Goal: Task Accomplishment & Management: Use online tool/utility

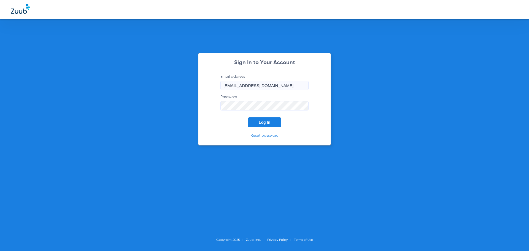
click at [275, 121] on button "Log In" at bounding box center [265, 122] width 34 height 10
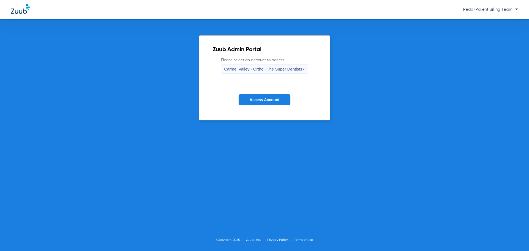
click at [280, 65] on div "Carmel Valley - Ortho | The Super Dentists" at bounding box center [263, 68] width 78 height 9
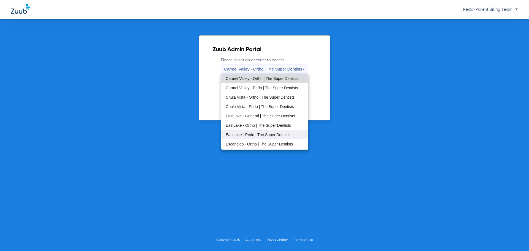
click at [253, 134] on span "EastLake - Pedo | The Super Dentists" at bounding box center [258, 135] width 65 height 4
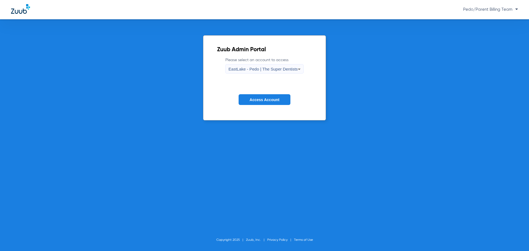
click at [259, 102] on button "Access Account" at bounding box center [265, 99] width 52 height 11
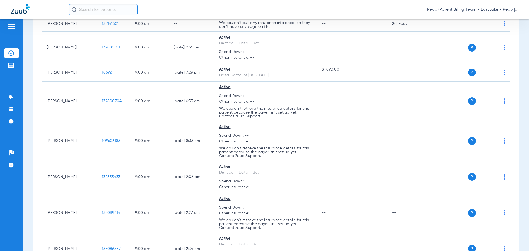
scroll to position [4377, 0]
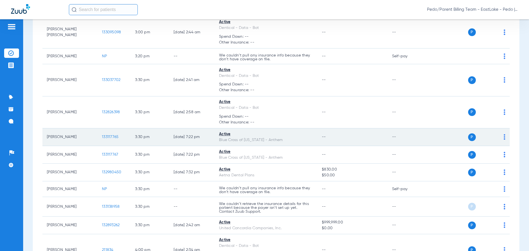
click at [111, 135] on span "133117765" at bounding box center [110, 137] width 17 height 4
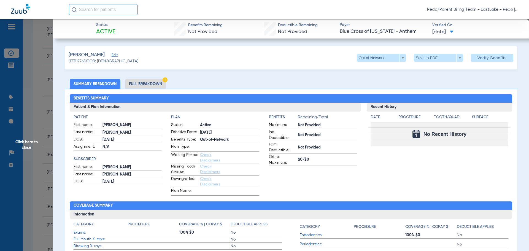
click at [146, 85] on li "Full Breakdown" at bounding box center [145, 84] width 41 height 10
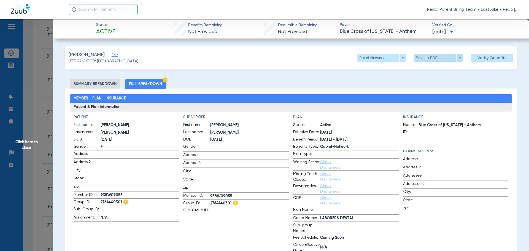
click at [439, 58] on span at bounding box center [438, 57] width 13 height 13
click at [434, 71] on button "insert_drive_file Save to PDF" at bounding box center [431, 68] width 42 height 11
click at [32, 142] on span "Click here to close" at bounding box center [26, 144] width 53 height 251
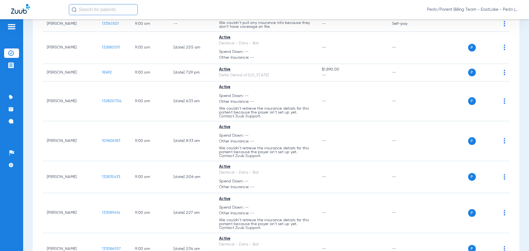
scroll to position [4465, 0]
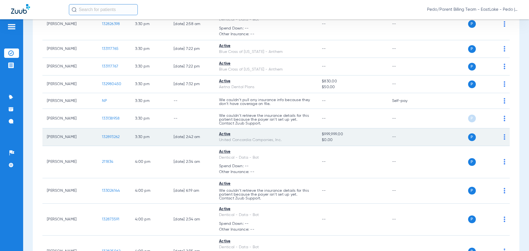
click at [116, 135] on span "132893262" at bounding box center [111, 137] width 18 height 4
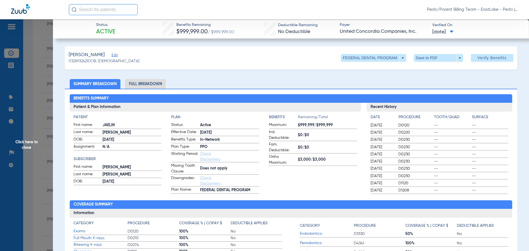
click at [150, 83] on li "Full Breakdown" at bounding box center [145, 84] width 41 height 10
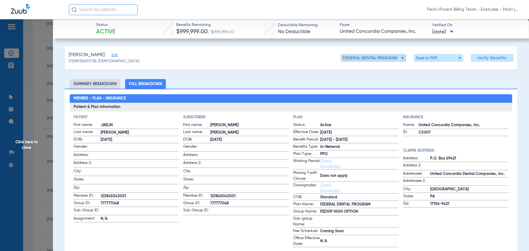
click at [359, 59] on span at bounding box center [373, 58] width 65 height 8
click at [359, 59] on div at bounding box center [264, 125] width 529 height 251
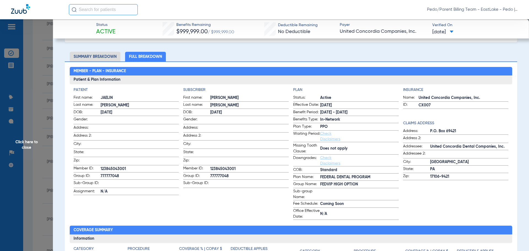
scroll to position [0, 0]
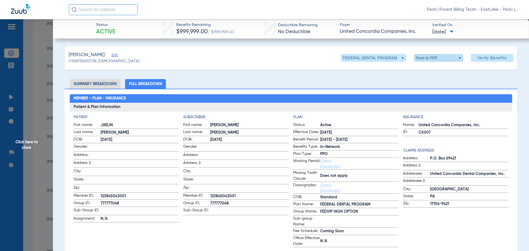
click at [434, 57] on span at bounding box center [438, 57] width 13 height 13
click at [436, 71] on button "insert_drive_file Save to PDF" at bounding box center [431, 68] width 42 height 11
click at [32, 147] on span "Click here to close" at bounding box center [26, 144] width 53 height 251
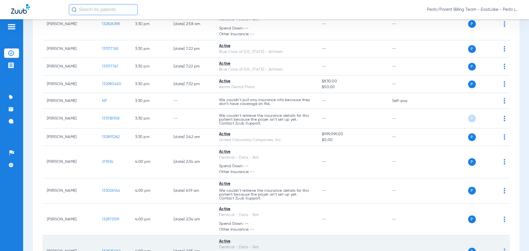
scroll to position [4787, 0]
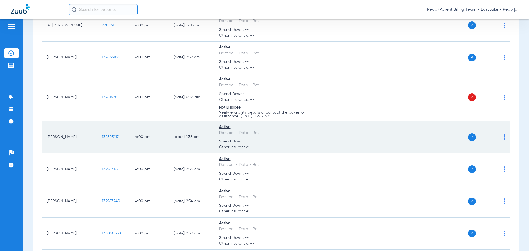
click at [106, 136] on span "132825117" at bounding box center [110, 137] width 17 height 4
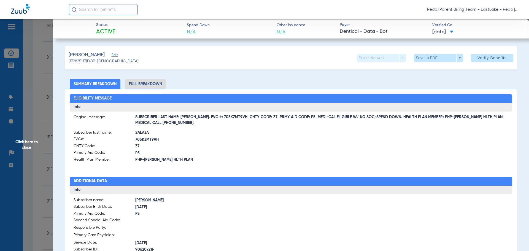
click at [142, 85] on li "Full Breakdown" at bounding box center [145, 84] width 41 height 10
click at [204, 119] on span "SUBSCRIBER LAST NAME: [PERSON_NAME]. EVC #: 705KZMT9VH. CNTY CODE: 37. PRMY AID…" at bounding box center [321, 120] width 373 height 6
drag, startPoint x: 197, startPoint y: 117, endPoint x: 232, endPoint y: 118, distance: 35.3
click at [232, 118] on span "SUBSCRIBER LAST NAME: [PERSON_NAME]. EVC #: 705KZMT9VH. CNTY CODE: 37. PRMY AID…" at bounding box center [321, 120] width 373 height 6
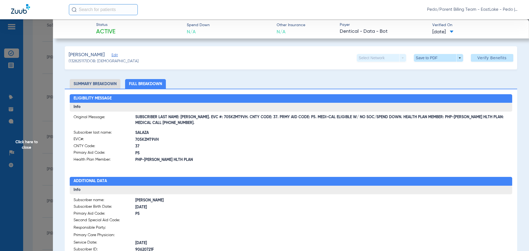
copy span "EVC #: 705KZMT9VH"
click at [241, 148] on span "37" at bounding box center [213, 147] width 156 height 6
click at [432, 58] on span at bounding box center [438, 57] width 13 height 13
click at [436, 70] on span "Save to PDF" at bounding box center [436, 69] width 22 height 4
click at [27, 145] on span "Click here to close" at bounding box center [26, 144] width 53 height 251
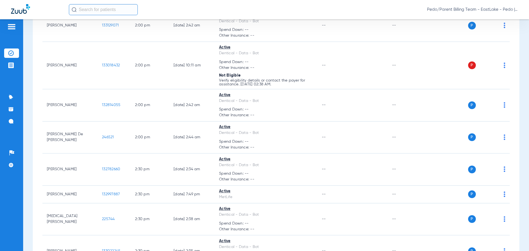
scroll to position [4748, 0]
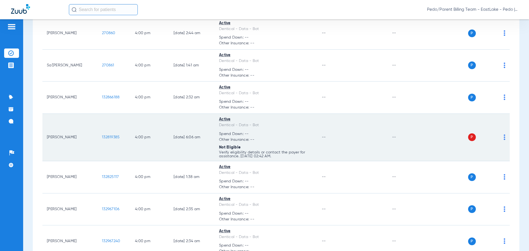
click at [109, 136] on span "132819385" at bounding box center [111, 137] width 18 height 4
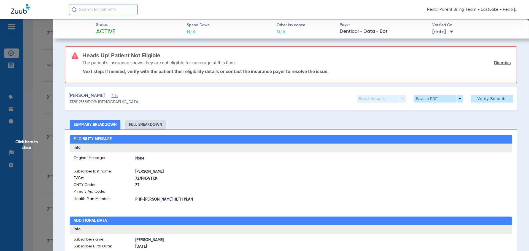
click at [27, 149] on span "Click here to close" at bounding box center [26, 144] width 53 height 251
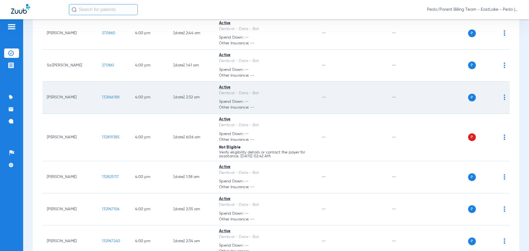
click at [111, 97] on span "132866188" at bounding box center [111, 97] width 18 height 4
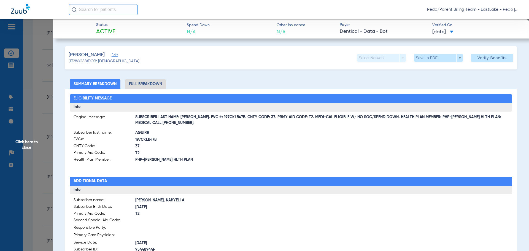
click at [141, 86] on li "Full Breakdown" at bounding box center [145, 84] width 41 height 10
drag, startPoint x: 196, startPoint y: 119, endPoint x: 232, endPoint y: 120, distance: 35.3
click at [232, 120] on span "SUBSCRIBER LAST NAME: [PERSON_NAME]. EVC #: 197CKLB47B. CNTY CODE: 37. PRMY AID…" at bounding box center [321, 120] width 373 height 6
copy span "EVC #: 197CKLB47B."
click at [229, 151] on span "T2" at bounding box center [213, 153] width 156 height 6
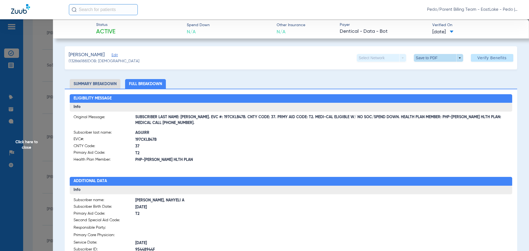
click at [434, 60] on span at bounding box center [438, 57] width 13 height 13
click at [432, 69] on span "Save to PDF" at bounding box center [436, 69] width 22 height 4
click at [38, 146] on span "Click here to close" at bounding box center [26, 144] width 53 height 251
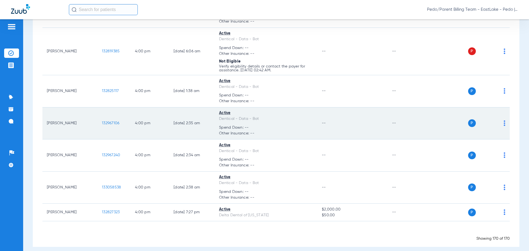
scroll to position [4837, 0]
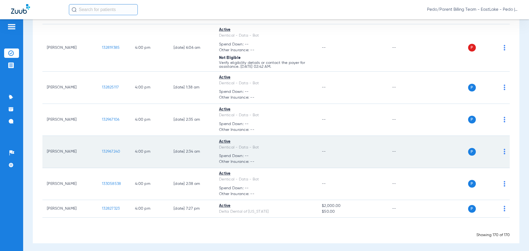
click at [114, 150] on span "132967240" at bounding box center [111, 152] width 18 height 4
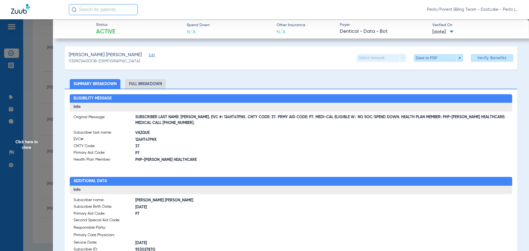
click at [145, 84] on li "Full Breakdown" at bounding box center [145, 84] width 41 height 10
drag, startPoint x: 198, startPoint y: 118, endPoint x: 232, endPoint y: 120, distance: 34.2
click at [232, 120] on span "SUBSCRIBER LAST NAME: [PERSON_NAME]. EVC #: 124HT47PNX. CNTY CODE: 37. PRMY AID…" at bounding box center [321, 120] width 373 height 6
copy span "EVC #: 124HT47PNX"
drag, startPoint x: 214, startPoint y: 183, endPoint x: 217, endPoint y: 169, distance: 14.4
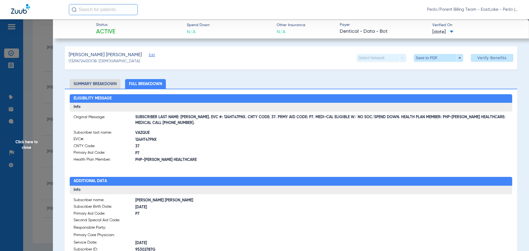
click at [214, 182] on h2 "Additional Data" at bounding box center [291, 181] width 443 height 9
click at [201, 134] on span "VAZQUE" at bounding box center [213, 133] width 156 height 6
click at [445, 54] on span at bounding box center [438, 58] width 49 height 8
click at [443, 58] on div at bounding box center [264, 125] width 529 height 251
click at [439, 69] on div "[PERSON_NAME] [PERSON_NAME] Edit (132967240) DOB: [DEMOGRAPHIC_DATA] Select Net…" at bounding box center [291, 57] width 452 height 23
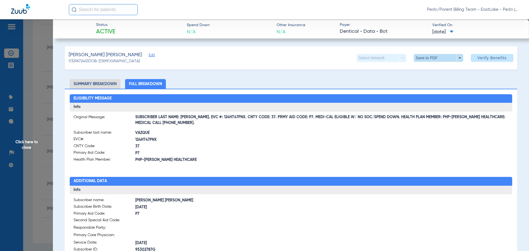
click at [435, 56] on span at bounding box center [438, 57] width 13 height 13
click at [437, 71] on span "Save to PDF" at bounding box center [436, 69] width 22 height 4
click at [31, 147] on span "Click here to close" at bounding box center [26, 144] width 53 height 251
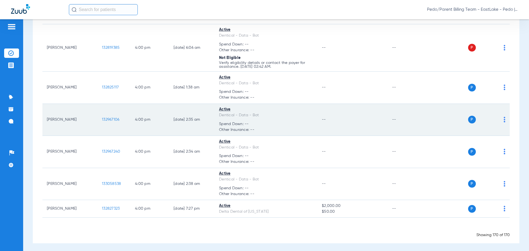
click at [114, 118] on span "132967106" at bounding box center [110, 120] width 17 height 4
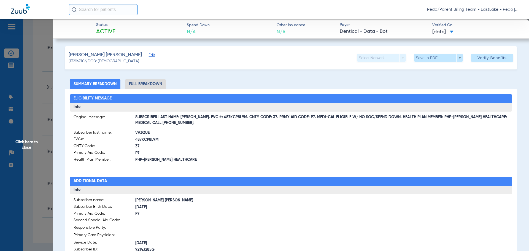
click at [152, 81] on li "Full Breakdown" at bounding box center [145, 84] width 41 height 10
drag, startPoint x: 197, startPoint y: 118, endPoint x: 233, endPoint y: 118, distance: 35.8
click at [233, 118] on span "SUBSCRIBER LAST NAME: [PERSON_NAME]. EVC #: 487KCP8L9M. CNTY CODE: 37. PRMY AID…" at bounding box center [321, 120] width 373 height 6
copy span "EVC #: 487KCP8L9M"
click at [232, 154] on span "P7" at bounding box center [213, 153] width 156 height 6
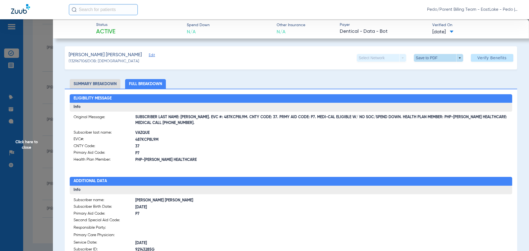
click at [436, 58] on span at bounding box center [438, 57] width 13 height 13
click at [434, 66] on button "insert_drive_file Save to PDF" at bounding box center [431, 68] width 42 height 11
drag, startPoint x: 26, startPoint y: 143, endPoint x: 41, endPoint y: 150, distance: 16.9
click at [26, 143] on span "Click here to close" at bounding box center [26, 144] width 53 height 251
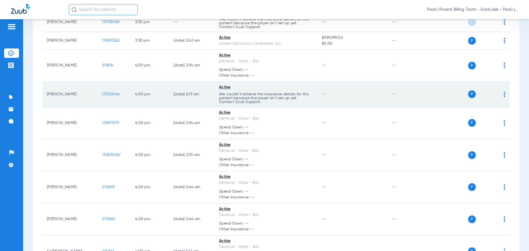
scroll to position [4534, 0]
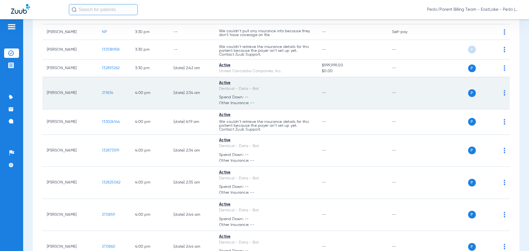
click at [107, 91] on span "211834" at bounding box center [108, 93] width 12 height 4
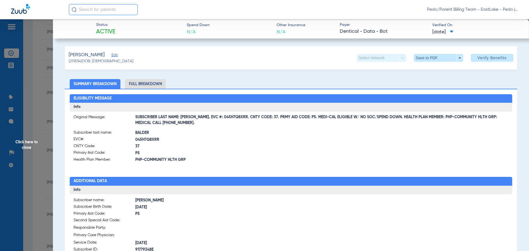
click at [145, 86] on li "Full Breakdown" at bounding box center [145, 84] width 41 height 10
drag, startPoint x: 197, startPoint y: 118, endPoint x: 233, endPoint y: 118, distance: 35.8
click at [233, 118] on span "SUBSCRIBER LAST NAME: [PERSON_NAME]. EVC #: 045H7Q8XRR. CNTY CODE: 37. PRMY AID…" at bounding box center [321, 120] width 373 height 6
copy span "EVC #: 045H7Q8XRR"
click at [236, 147] on span "37" at bounding box center [213, 147] width 156 height 6
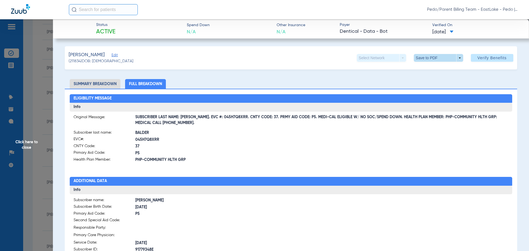
click at [435, 56] on span at bounding box center [438, 57] width 13 height 13
click at [431, 70] on span "Save to PDF" at bounding box center [436, 69] width 22 height 4
click at [26, 144] on span "Click here to close" at bounding box center [26, 144] width 53 height 251
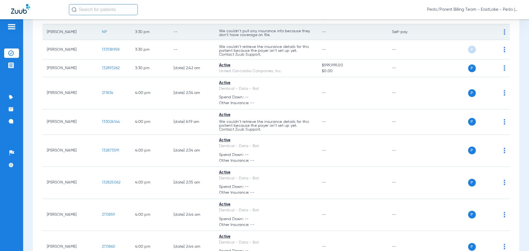
click at [366, 31] on td "--" at bounding box center [352, 32] width 70 height 16
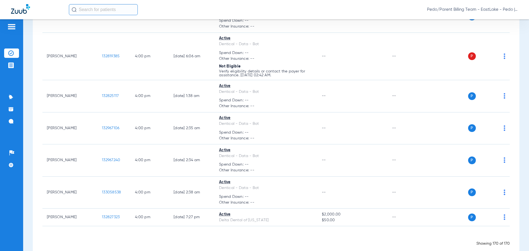
scroll to position [4837, 0]
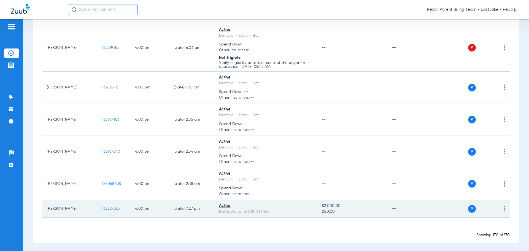
click at [112, 208] on span "132827323" at bounding box center [111, 209] width 18 height 4
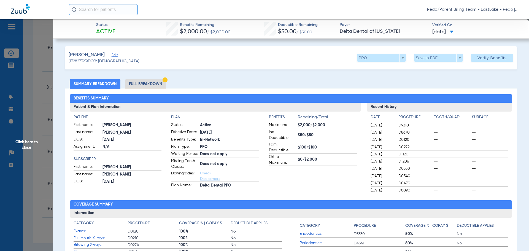
click at [148, 87] on li "Full Breakdown" at bounding box center [145, 84] width 41 height 10
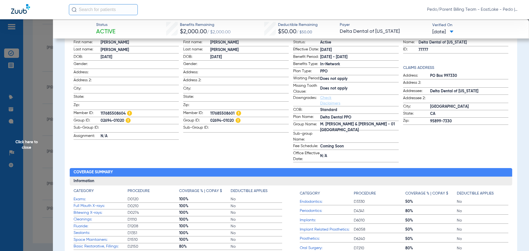
scroll to position [0, 0]
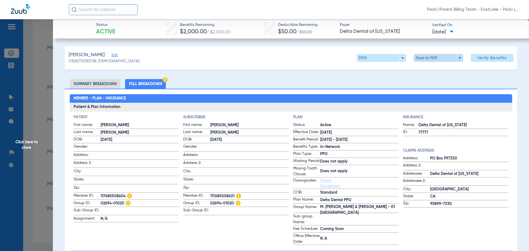
click at [432, 60] on span at bounding box center [438, 57] width 13 height 13
click at [432, 68] on span "Save to PDF" at bounding box center [436, 69] width 22 height 4
click at [20, 141] on span "Click here to close" at bounding box center [26, 144] width 53 height 251
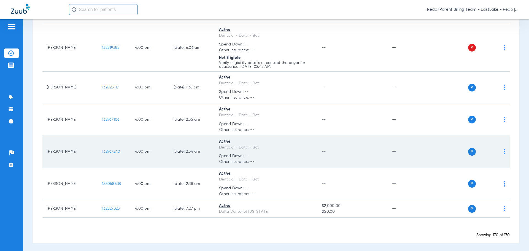
click at [383, 139] on td "--" at bounding box center [352, 152] width 70 height 32
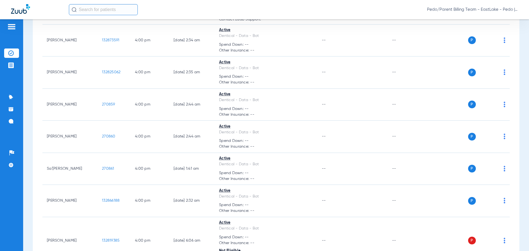
scroll to position [4617, 0]
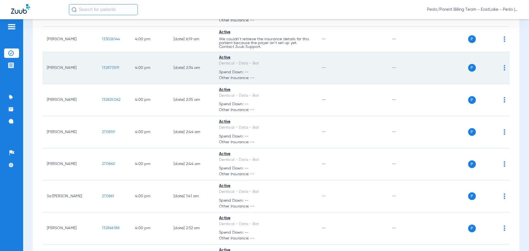
click at [112, 68] on span "132873591" at bounding box center [110, 68] width 17 height 4
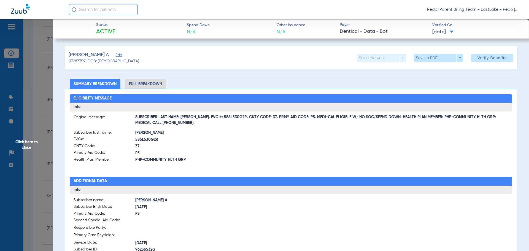
click at [147, 82] on li "Full Breakdown" at bounding box center [145, 84] width 41 height 10
drag, startPoint x: 199, startPoint y: 118, endPoint x: 216, endPoint y: 116, distance: 17.1
click at [216, 117] on span "SUBSCRIBER LAST NAME: [PERSON_NAME]. EVC #: 586L530G2R. CNTY CODE: 37. PRMY AID…" at bounding box center [321, 120] width 373 height 6
drag, startPoint x: 198, startPoint y: 116, endPoint x: 233, endPoint y: 118, distance: 35.1
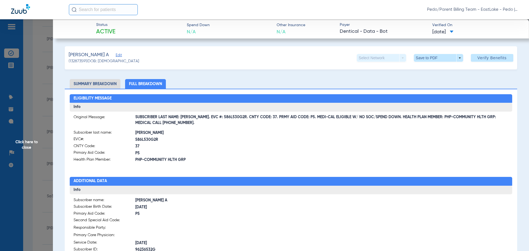
click at [233, 118] on span "SUBSCRIBER LAST NAME: [PERSON_NAME]. EVC #: 586L530G2R. CNTY CODE: 37. PRMY AID…" at bounding box center [321, 120] width 373 height 6
copy span "EVC #: 586L530G2R"
click at [236, 143] on label "CNTY Code: 37" at bounding box center [182, 146] width 217 height 7
click at [424, 62] on div "[PERSON_NAME] A Edit (132873591) DOB: [DEMOGRAPHIC_DATA] Select Network arrow_d…" at bounding box center [291, 57] width 452 height 23
click at [432, 55] on span at bounding box center [438, 57] width 13 height 13
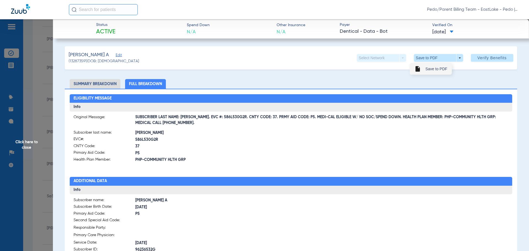
click at [441, 68] on span "Save to PDF" at bounding box center [436, 69] width 22 height 4
drag, startPoint x: 31, startPoint y: 141, endPoint x: 72, endPoint y: 193, distance: 66.7
click at [31, 141] on span "Click here to close" at bounding box center [26, 144] width 53 height 251
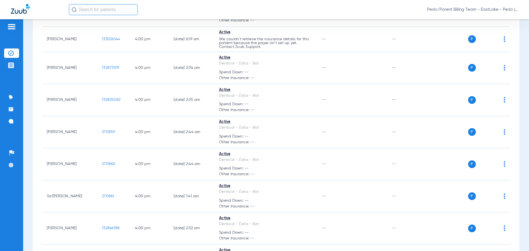
click at [308, 2] on div "Pedo/Parent Billing Team - EastLake - Pedo | The Super Dentists" at bounding box center [264, 9] width 529 height 19
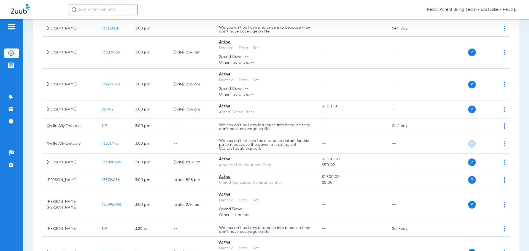
scroll to position [4203, 0]
click at [516, 12] on span "Pedo/Parent Billing Team - EastLake - Pedo | The Super Dentists" at bounding box center [472, 10] width 91 height 6
click at [501, 22] on button "Account Selection" at bounding box center [498, 19] width 40 height 11
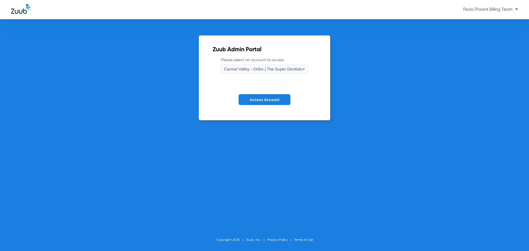
click at [277, 67] on span "Carmel Valley - Ortho | The Super Dentists" at bounding box center [263, 69] width 78 height 5
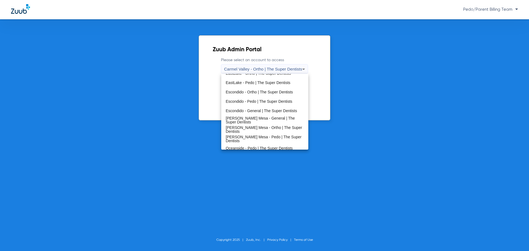
scroll to position [55, 0]
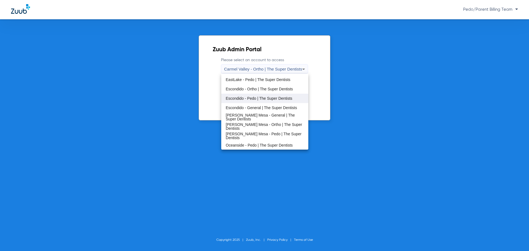
click at [253, 98] on span "Escondido - Pedo | The Super Dentists" at bounding box center [259, 98] width 67 height 4
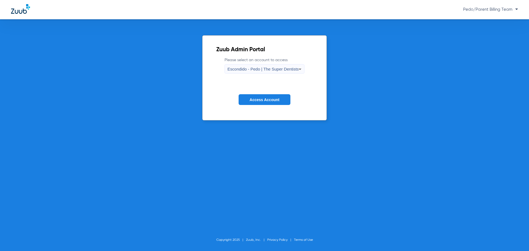
click at [269, 100] on span "Access Account" at bounding box center [265, 100] width 30 height 4
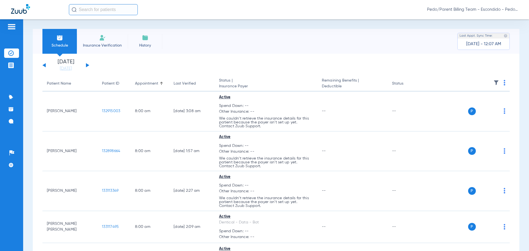
click at [173, 29] on div "Schedule Insurance Verification History Last Appt. Sync Time: [DATE] - 12:07 AM" at bounding box center [276, 41] width 487 height 25
click at [102, 39] on img at bounding box center [102, 37] width 7 height 7
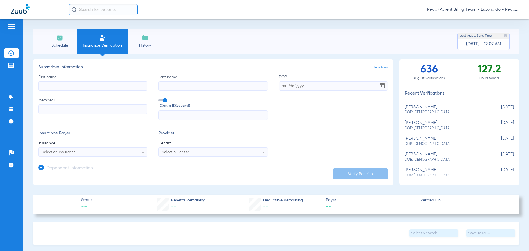
click at [64, 87] on input "First name" at bounding box center [92, 85] width 109 height 9
type input "[PERSON_NAME]"
type input "[DATE]"
paste input "W236782935"
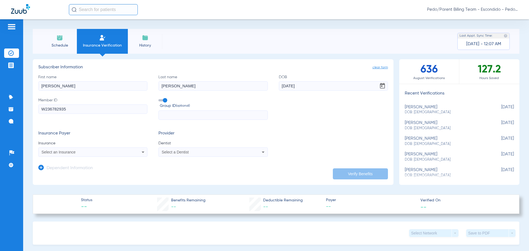
type input "W236782935"
click at [84, 150] on div "Select an Insurance" at bounding box center [93, 152] width 109 height 7
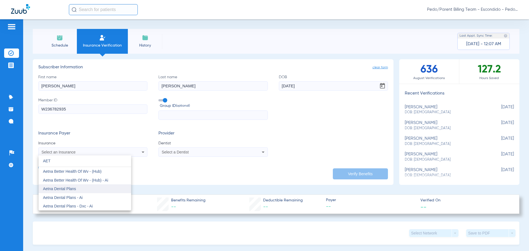
type input "AET"
click at [71, 187] on span "Aetna Dental Plans" at bounding box center [59, 189] width 33 height 4
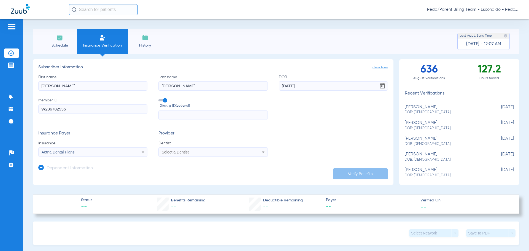
click at [178, 150] on span "Select a Dentist" at bounding box center [175, 152] width 27 height 4
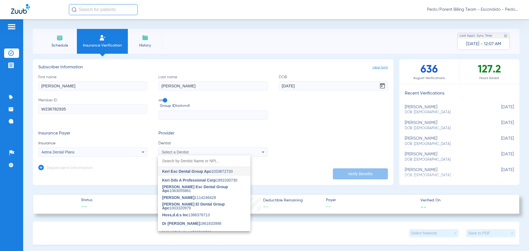
click at [180, 173] on span "Keri Esc Dental Group Apc" at bounding box center [186, 171] width 49 height 4
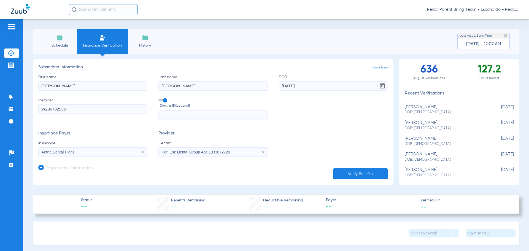
click at [42, 169] on icon at bounding box center [41, 168] width 6 height 6
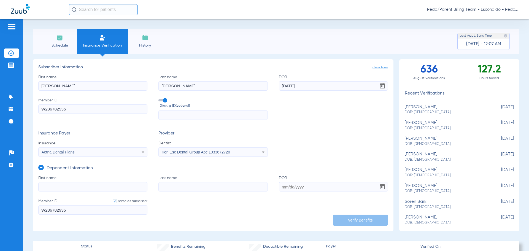
click at [66, 185] on input "First name" at bounding box center [92, 186] width 109 height 9
type input "[PERSON_NAME]"
type input "[DATE]"
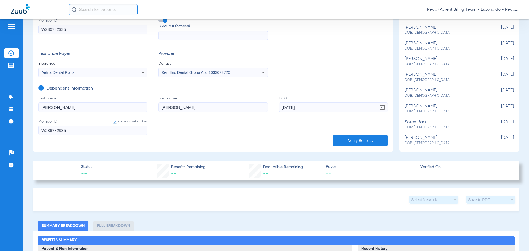
scroll to position [83, 0]
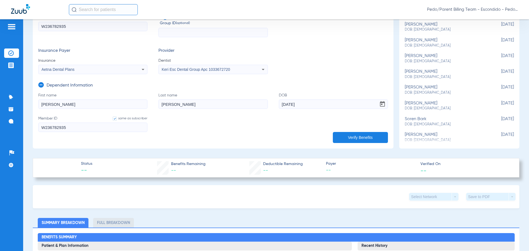
click at [345, 135] on button "Verify Benefits" at bounding box center [360, 137] width 55 height 11
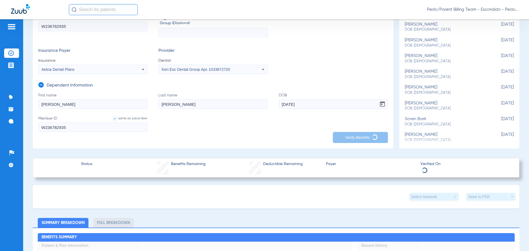
click at [202, 111] on form "First name [PERSON_NAME] Last name [PERSON_NAME] [DEMOGRAPHIC_DATA] Member ID s…" at bounding box center [213, 116] width 350 height 46
click at [205, 128] on form "First name [PERSON_NAME] Last name [PERSON_NAME] [DEMOGRAPHIC_DATA] Member ID s…" at bounding box center [213, 116] width 350 height 46
click at [50, 124] on input "W236782935" at bounding box center [92, 127] width 109 height 9
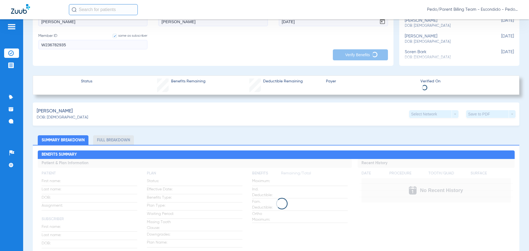
scroll to position [193, 0]
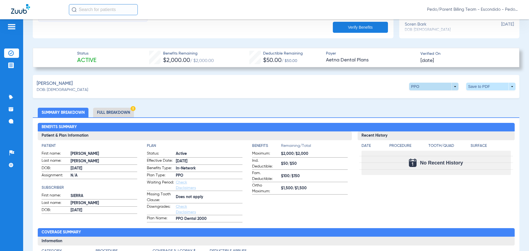
click at [422, 88] on span at bounding box center [433, 87] width 49 height 8
click at [419, 107] on span "Out of Network" at bounding box center [423, 108] width 26 height 4
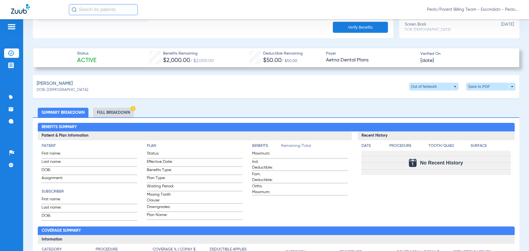
click at [105, 113] on li "Full Breakdown" at bounding box center [113, 113] width 41 height 10
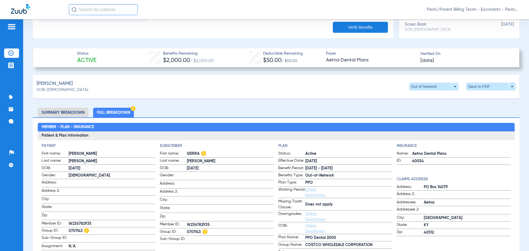
scroll to position [220, 0]
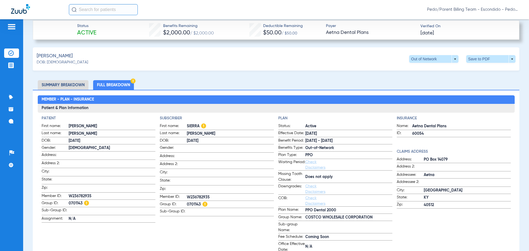
click at [190, 68] on div "[PERSON_NAME] DOB: [DEMOGRAPHIC_DATA] Out of Network arrow_drop_down Save to PD…" at bounding box center [276, 58] width 487 height 23
click at [248, 197] on span "W236782935" at bounding box center [230, 198] width 87 height 6
click at [190, 196] on span "W236782935" at bounding box center [230, 198] width 87 height 6
copy span "W236782935"
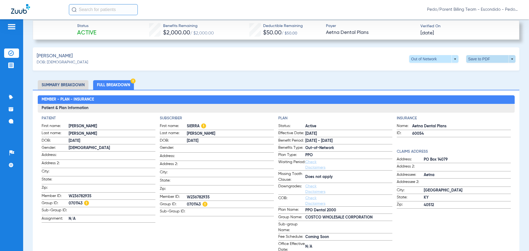
click at [478, 61] on span at bounding box center [490, 59] width 49 height 8
click at [442, 72] on button "insert_drive_file Save to PDF" at bounding box center [440, 69] width 42 height 11
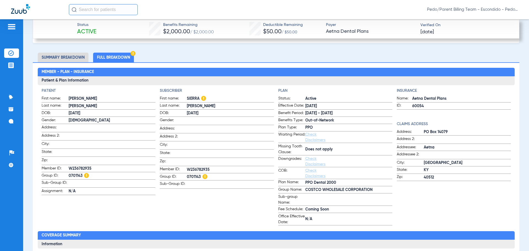
click at [200, 167] on span "W236782935" at bounding box center [230, 170] width 87 height 6
copy span "W236782935"
drag, startPoint x: 153, startPoint y: 217, endPoint x: 160, endPoint y: 209, distance: 10.7
click at [153, 217] on app-patient-information "Patient First name: [PERSON_NAME] Last name: [PERSON_NAME] DOB: [DEMOGRAPHIC_DA…" at bounding box center [99, 156] width 114 height 137
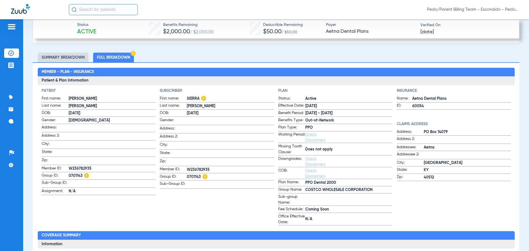
click at [207, 55] on ul "Summary Breakdown Full Breakdown" at bounding box center [276, 58] width 487 height 10
click at [11, 53] on img at bounding box center [11, 53] width 6 height 6
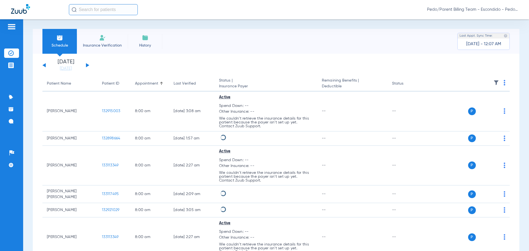
click at [88, 66] on div "[DATE] [DATE] [DATE] [DATE] [DATE] [DATE] [DATE] [DATE] [DATE] [DATE] [DATE] [D…" at bounding box center [65, 65] width 47 height 12
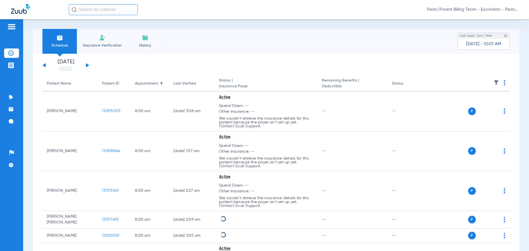
click at [87, 65] on button at bounding box center [87, 65] width 3 height 4
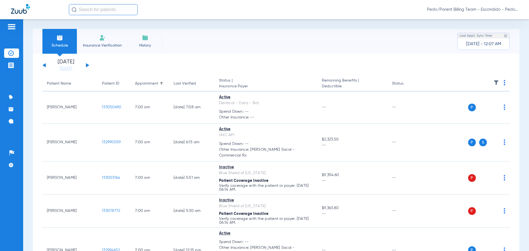
click at [504, 82] on img at bounding box center [505, 83] width 2 height 6
click at [476, 103] on span "Verify All" at bounding box center [479, 105] width 34 height 4
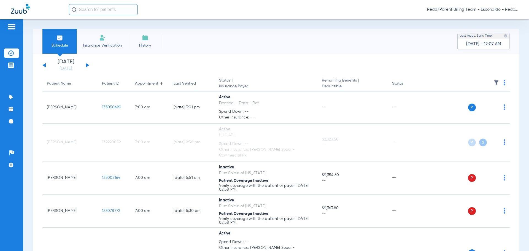
click at [340, 14] on div "Pedo/Parent Billing Team - Escondido - Pedo | The Super Dentists" at bounding box center [293, 9] width 449 height 11
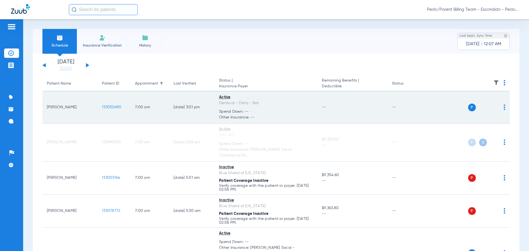
click at [110, 107] on span "133050690" at bounding box center [111, 107] width 19 height 4
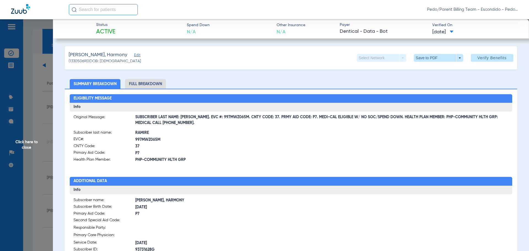
click at [158, 83] on li "Full Breakdown" at bounding box center [145, 84] width 41 height 10
drag, startPoint x: 196, startPoint y: 117, endPoint x: 233, endPoint y: 115, distance: 37.5
click at [233, 117] on span "SUBSCRIBER LAST NAME: [PERSON_NAME]. EVC #: 997MWZ065M. CNTY CODE: 37. PRMY AID…" at bounding box center [321, 120] width 373 height 6
copy span "EVC #: 997MWZ065M"
click at [220, 167] on div "Eligibility Message Info Original Message: SUBSCRIBER LAST NAME: [PERSON_NAME].…" at bounding box center [291, 242] width 452 height 306
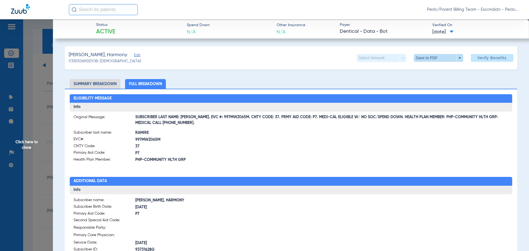
click at [432, 59] on span at bounding box center [438, 57] width 13 height 13
click at [432, 68] on span "Save to PDF" at bounding box center [436, 69] width 22 height 4
click at [27, 144] on span "Click here to close" at bounding box center [26, 144] width 53 height 251
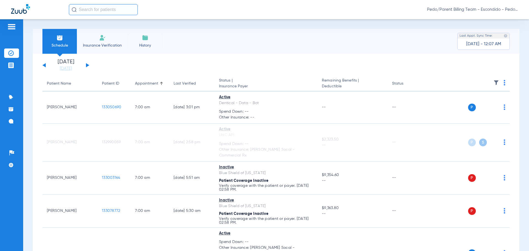
click at [314, 48] on div "Schedule Insurance Verification History Last Appt. Sync Time: [DATE] - 12:07 AM" at bounding box center [276, 41] width 487 height 25
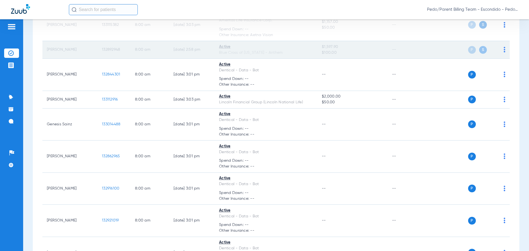
scroll to position [331, 0]
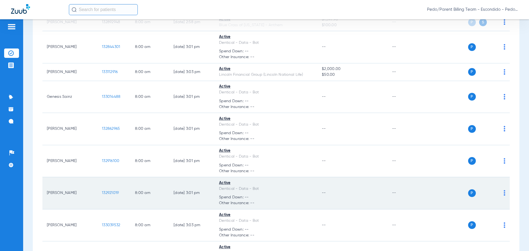
click at [110, 191] on span "132921019" at bounding box center [110, 193] width 17 height 4
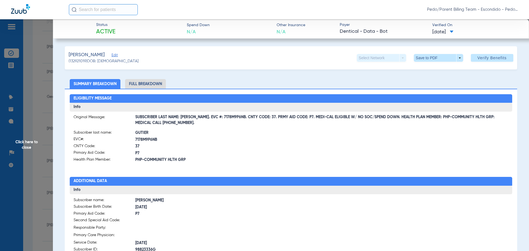
drag, startPoint x: 195, startPoint y: 118, endPoint x: 230, endPoint y: 118, distance: 35.0
click at [230, 118] on span "SUBSCRIBER LAST NAME: [PERSON_NAME]. EVC #: 7178M9P6NB. CNTY CODE: 37. PRMY AID…" at bounding box center [321, 120] width 373 height 6
copy span "EVC #: 7178M9P6NB"
click at [217, 158] on span "PHP-COMMUNITY HLTH GRP" at bounding box center [213, 160] width 156 height 6
click at [140, 81] on li "Full Breakdown" at bounding box center [145, 84] width 41 height 10
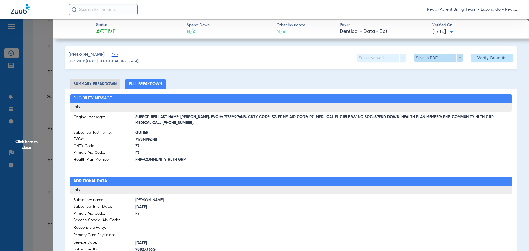
click at [438, 55] on span at bounding box center [438, 57] width 13 height 13
click at [435, 66] on button "insert_drive_file Save to PDF" at bounding box center [431, 68] width 42 height 11
drag, startPoint x: 24, startPoint y: 143, endPoint x: 26, endPoint y: 148, distance: 5.9
click at [24, 143] on span "Click here to close" at bounding box center [26, 144] width 53 height 251
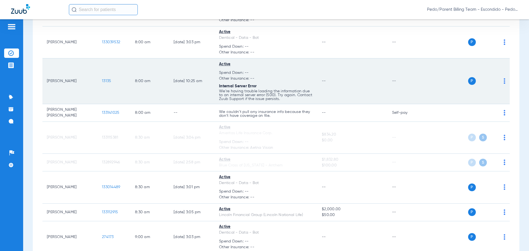
scroll to position [524, 0]
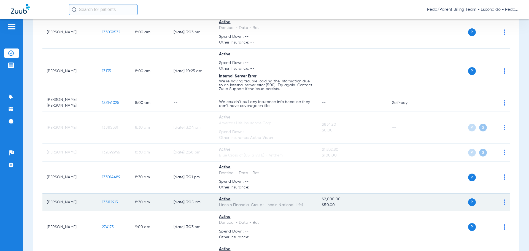
click at [106, 200] on span "133112915" at bounding box center [110, 202] width 16 height 4
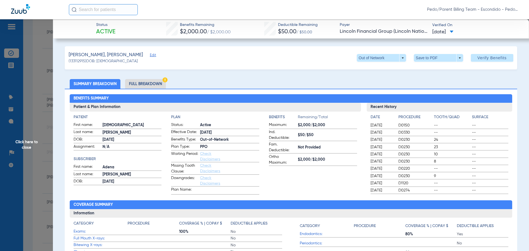
click at [148, 82] on li "Full Breakdown" at bounding box center [145, 84] width 41 height 10
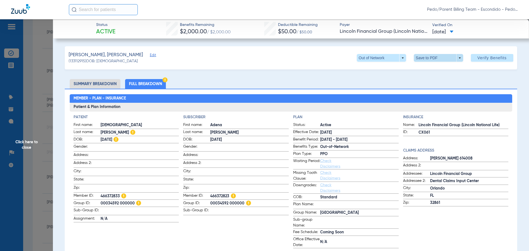
click at [432, 53] on span at bounding box center [438, 57] width 13 height 13
click at [430, 53] on div at bounding box center [264, 125] width 529 height 251
click at [439, 59] on span at bounding box center [438, 57] width 13 height 13
click at [436, 72] on button "insert_drive_file Save to PDF" at bounding box center [431, 68] width 42 height 11
drag, startPoint x: 30, startPoint y: 142, endPoint x: 33, endPoint y: 147, distance: 5.2
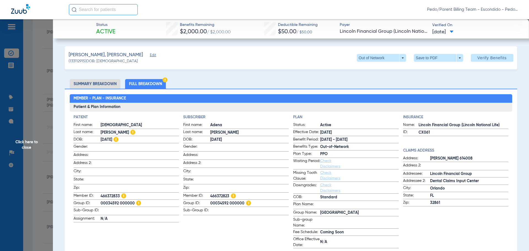
click at [30, 142] on span "Click here to close" at bounding box center [26, 144] width 53 height 251
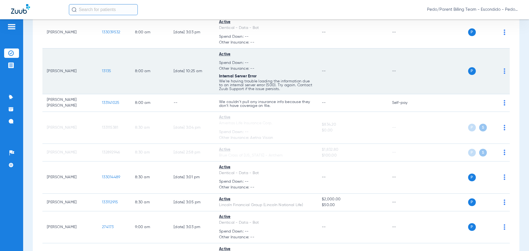
click at [345, 73] on td "--" at bounding box center [352, 71] width 70 height 46
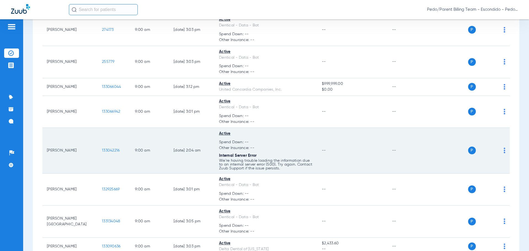
scroll to position [706, 0]
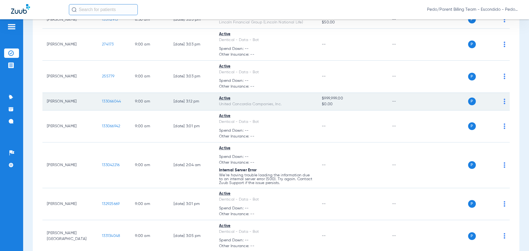
click at [108, 99] on span "133066044" at bounding box center [111, 101] width 19 height 4
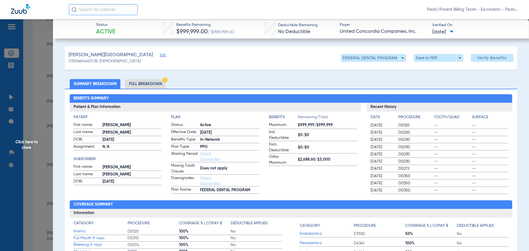
click at [144, 86] on li "Full Breakdown" at bounding box center [145, 84] width 41 height 10
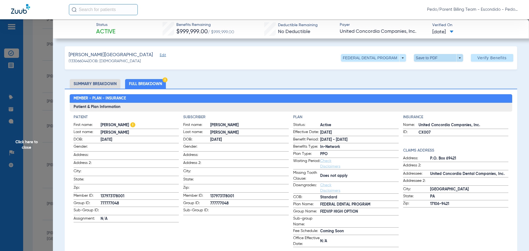
click at [432, 59] on span at bounding box center [438, 57] width 13 height 13
click at [437, 71] on button "insert_drive_file Save to PDF" at bounding box center [431, 68] width 42 height 11
click at [255, 98] on h2 "Member - Plan - Insurance" at bounding box center [291, 98] width 443 height 9
click at [28, 144] on span "Click here to close" at bounding box center [26, 144] width 53 height 251
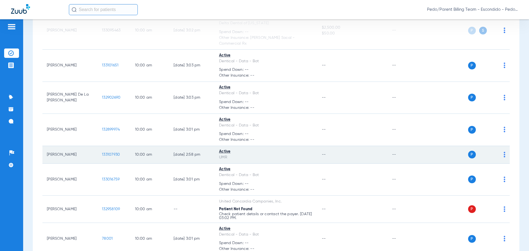
click at [106, 153] on span "133107930" at bounding box center [111, 155] width 18 height 4
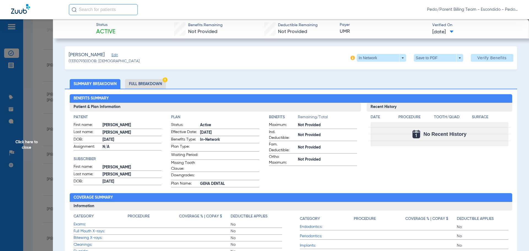
click at [149, 86] on li "Full Breakdown" at bounding box center [145, 84] width 41 height 10
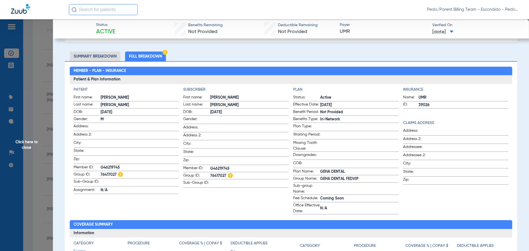
scroll to position [0, 0]
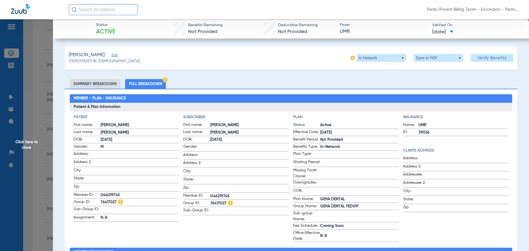
drag, startPoint x: 21, startPoint y: 148, endPoint x: 201, endPoint y: 91, distance: 188.2
click at [22, 148] on span "Click here to close" at bounding box center [26, 144] width 53 height 251
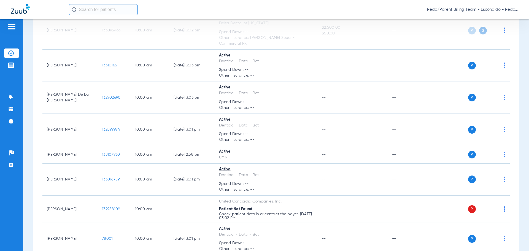
scroll to position [948, 0]
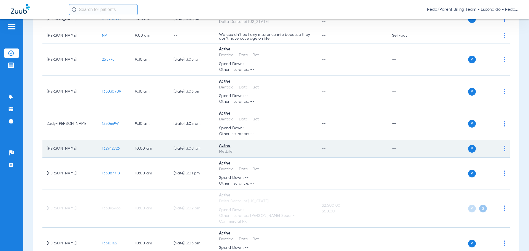
click at [116, 147] on span "132942726" at bounding box center [111, 149] width 18 height 4
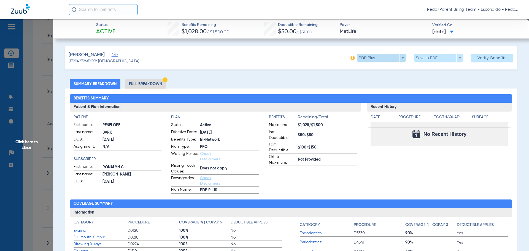
click at [393, 57] on span at bounding box center [381, 58] width 49 height 8
click at [393, 57] on div at bounding box center [264, 125] width 529 height 251
click at [152, 82] on li "Full Breakdown" at bounding box center [145, 84] width 41 height 10
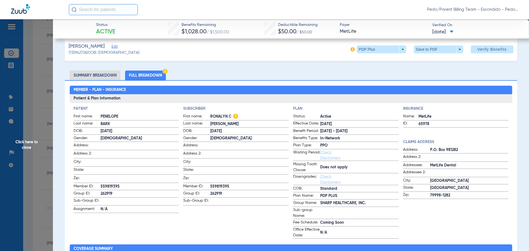
scroll to position [0, 0]
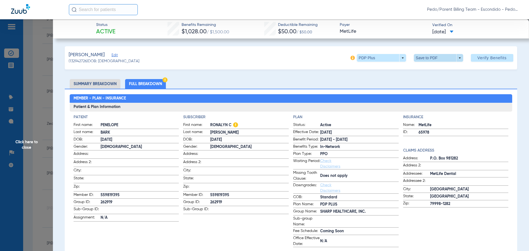
click at [424, 57] on span at bounding box center [438, 58] width 49 height 8
click at [430, 70] on span "Save to PDF" at bounding box center [436, 69] width 22 height 4
click at [28, 144] on span "Click here to close" at bounding box center [26, 144] width 53 height 251
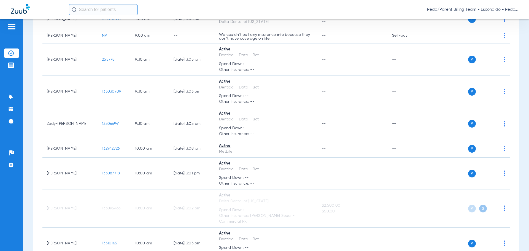
scroll to position [1251, 0]
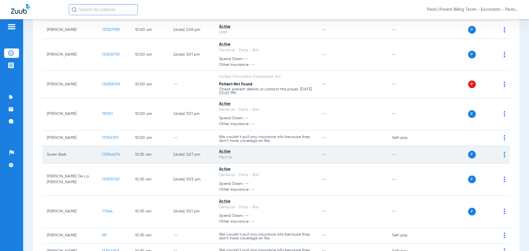
click at [107, 153] on span "132944676" at bounding box center [111, 155] width 18 height 4
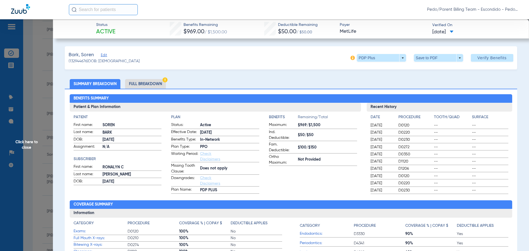
click at [153, 81] on li "Full Breakdown" at bounding box center [145, 84] width 41 height 10
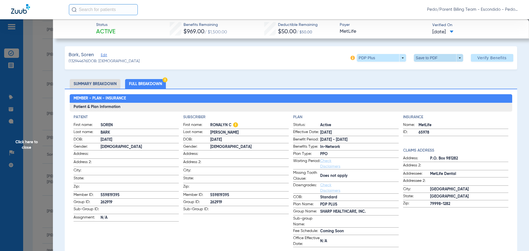
click at [432, 60] on span at bounding box center [438, 57] width 13 height 13
click at [429, 71] on span "Save to PDF" at bounding box center [436, 69] width 22 height 4
click at [29, 143] on span "Click here to close" at bounding box center [26, 144] width 53 height 251
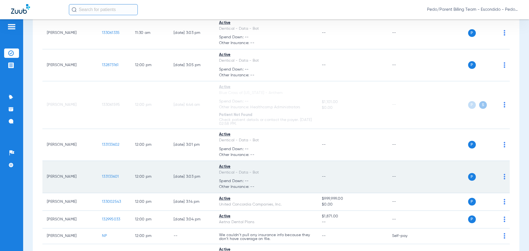
scroll to position [1876, 0]
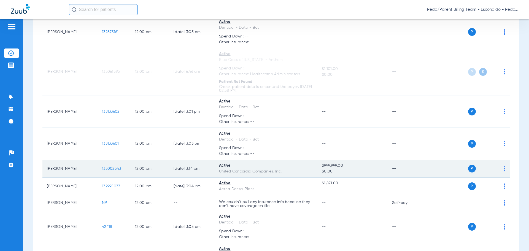
click at [110, 167] on span "133002543" at bounding box center [111, 169] width 19 height 4
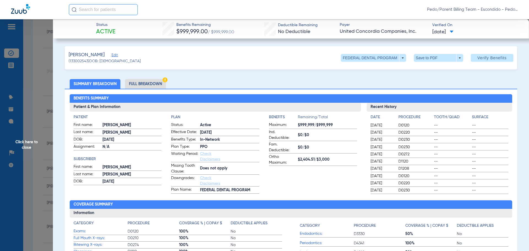
click at [153, 84] on li "Full Breakdown" at bounding box center [145, 84] width 41 height 10
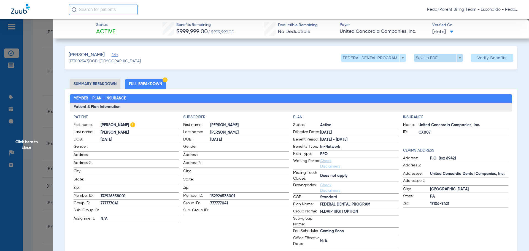
click at [432, 58] on span at bounding box center [438, 57] width 13 height 13
click at [432, 69] on span "Save to PDF" at bounding box center [436, 69] width 22 height 4
drag, startPoint x: 353, startPoint y: 7, endPoint x: 366, endPoint y: 14, distance: 14.4
click at [353, 7] on div "Pedo/Parent Billing Team - Escondido - Pedo | The Super Dentists" at bounding box center [293, 9] width 449 height 11
click at [515, 12] on span "Pedo/Parent Billing Team - Escondido - Pedo | The Super Dentists" at bounding box center [472, 10] width 91 height 6
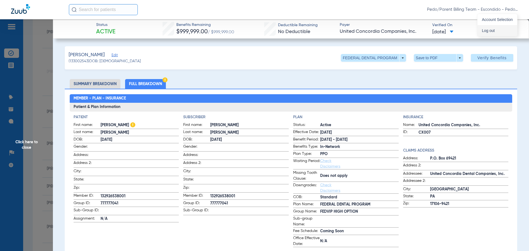
click at [488, 31] on span "Log out" at bounding box center [497, 31] width 31 height 4
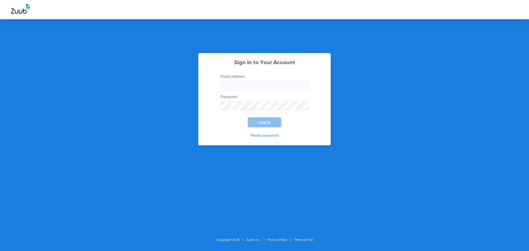
type input "[EMAIL_ADDRESS][DOMAIN_NAME]"
